Goal: Task Accomplishment & Management: Manage account settings

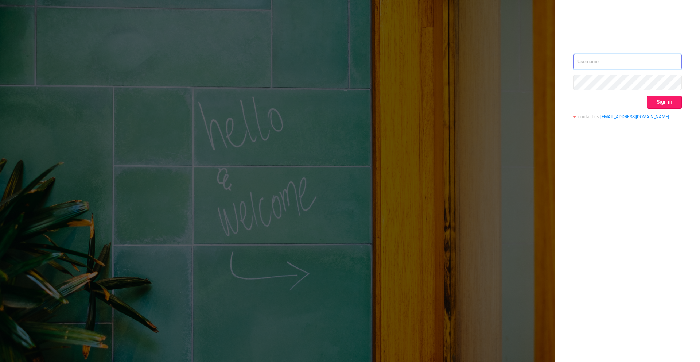
type input "[PERSON_NAME][EMAIL_ADDRESS][DOMAIN_NAME]"
click at [666, 101] on button "Sign in" at bounding box center [664, 102] width 35 height 13
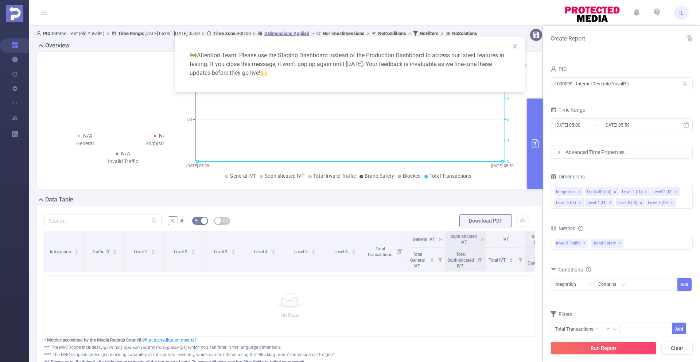
click at [16, 73] on div "🚧 Attention Team! Please use the Staging Dashboard instead of the Production Da…" at bounding box center [350, 181] width 700 height 362
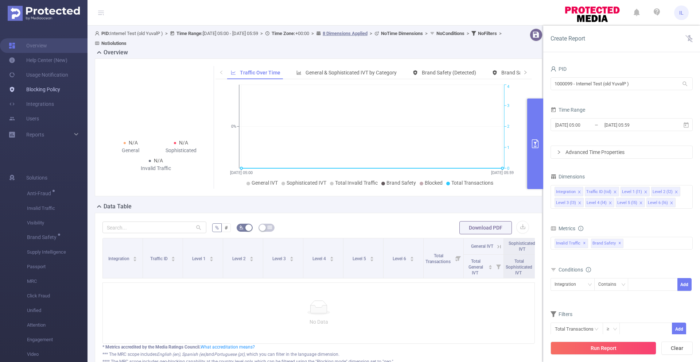
click at [39, 88] on link "Blocking Policy" at bounding box center [34, 89] width 51 height 15
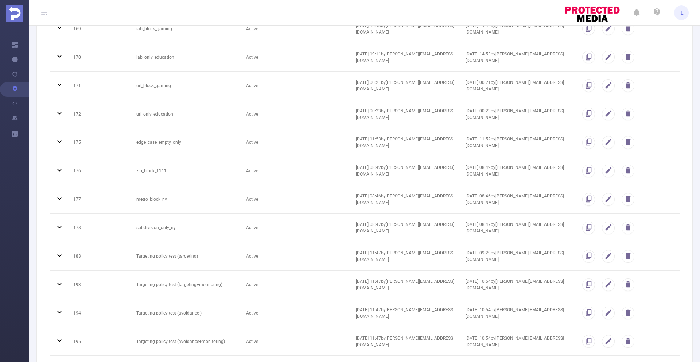
scroll to position [1149, 0]
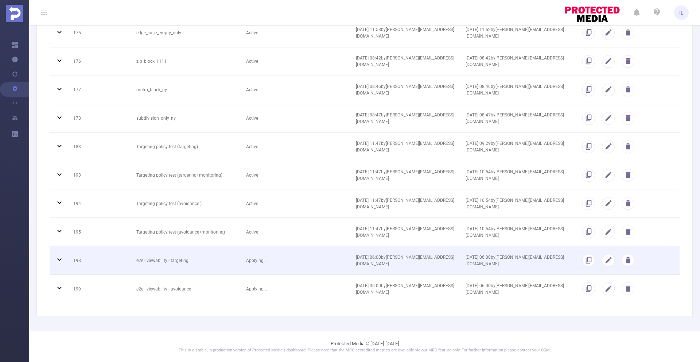
click at [292, 259] on td "Applying..." at bounding box center [296, 260] width 110 height 28
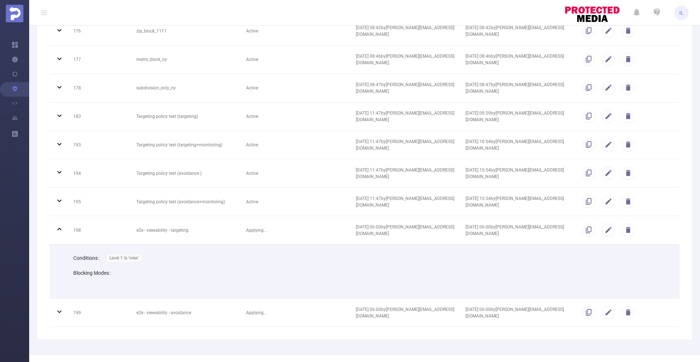
scroll to position [1203, 0]
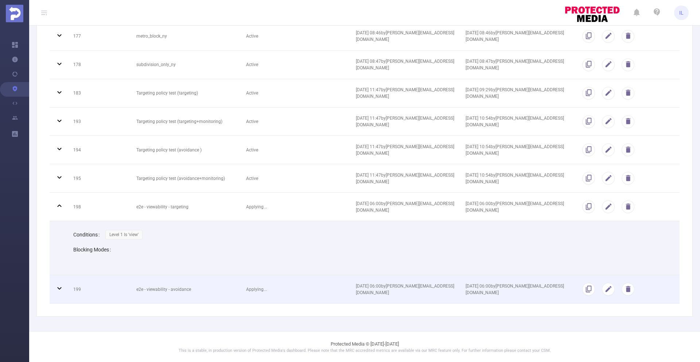
click at [301, 289] on td "Applying..." at bounding box center [296, 289] width 110 height 28
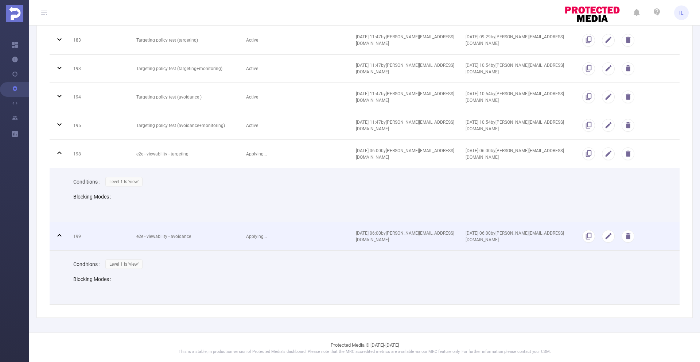
scroll to position [1256, 0]
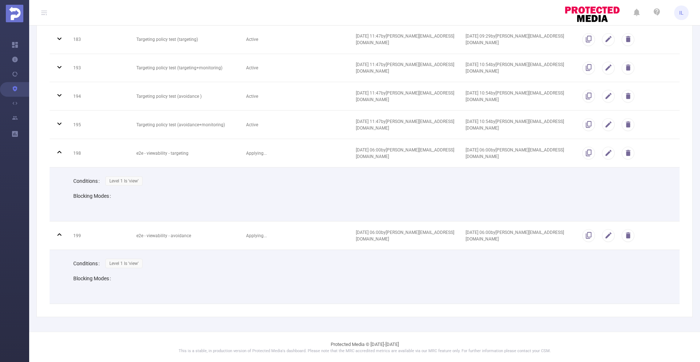
click at [440, 182] on div "Conditions Level 1 Is 'view'" at bounding box center [370, 180] width 595 height 15
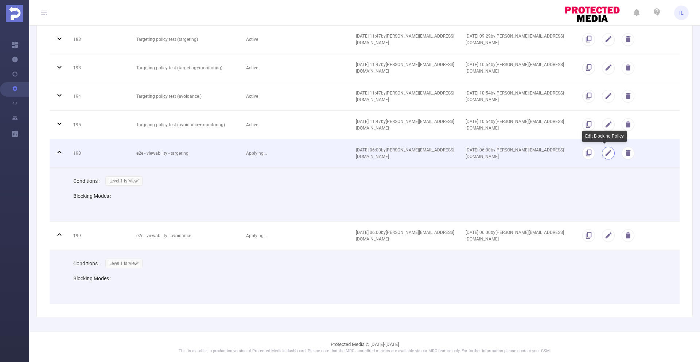
click at [603, 155] on button "button" at bounding box center [608, 153] width 13 height 13
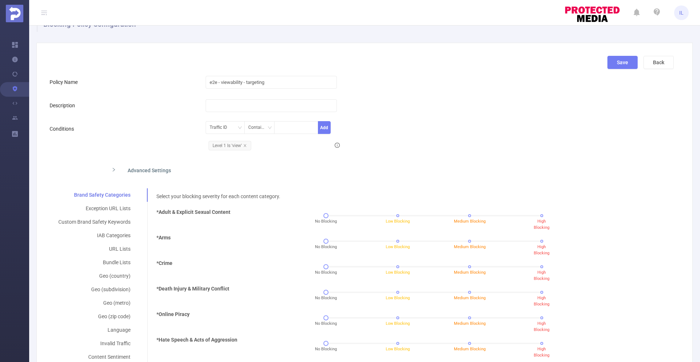
scroll to position [25, 0]
click at [655, 58] on button "Back" at bounding box center [658, 60] width 30 height 13
